Goal: Navigation & Orientation: Understand site structure

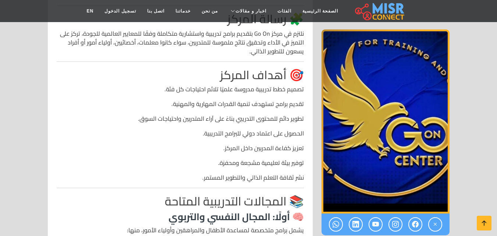
scroll to position [625, 0]
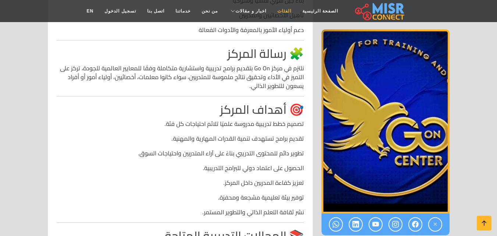
click at [281, 8] on link "الفئات" at bounding box center [284, 11] width 25 height 14
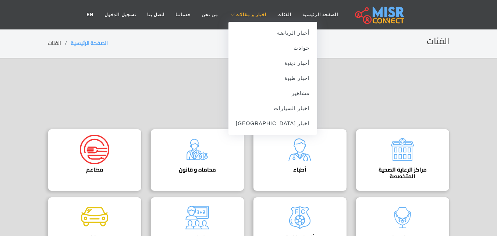
click at [250, 14] on span "اخبار و مقالات" at bounding box center [250, 14] width 31 height 7
click at [257, 12] on span "اخبار و مقالات" at bounding box center [250, 14] width 31 height 7
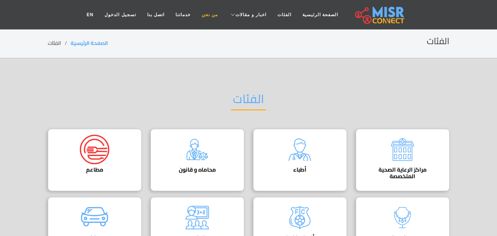
click at [211, 13] on link "من نحن" at bounding box center [209, 15] width 27 height 14
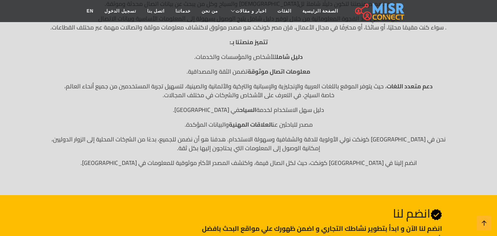
scroll to position [37, 0]
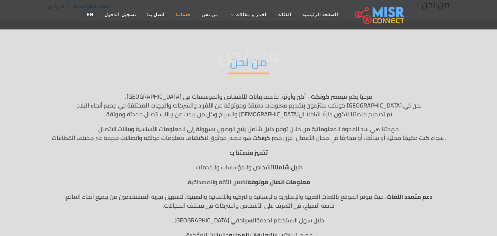
click at [190, 16] on link "خدماتنا" at bounding box center [183, 15] width 26 height 14
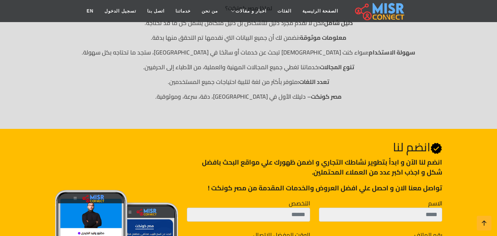
scroll to position [360, 0]
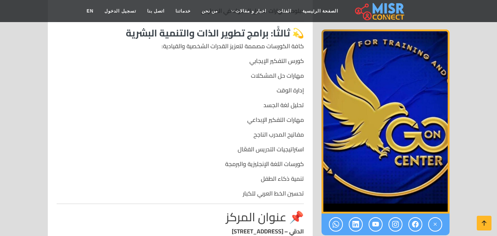
scroll to position [1213, 0]
